Goal: Submit feedback/report problem: Submit feedback/report problem

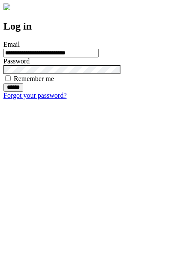
type input "**********"
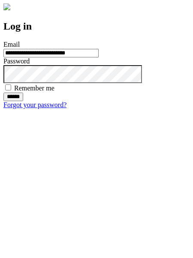
click at [23, 101] on input "******" at bounding box center [13, 97] width 20 height 9
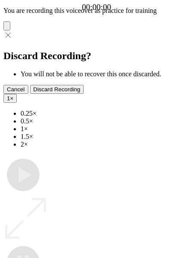
type input "**********"
